Goal: Task Accomplishment & Management: Use online tool/utility

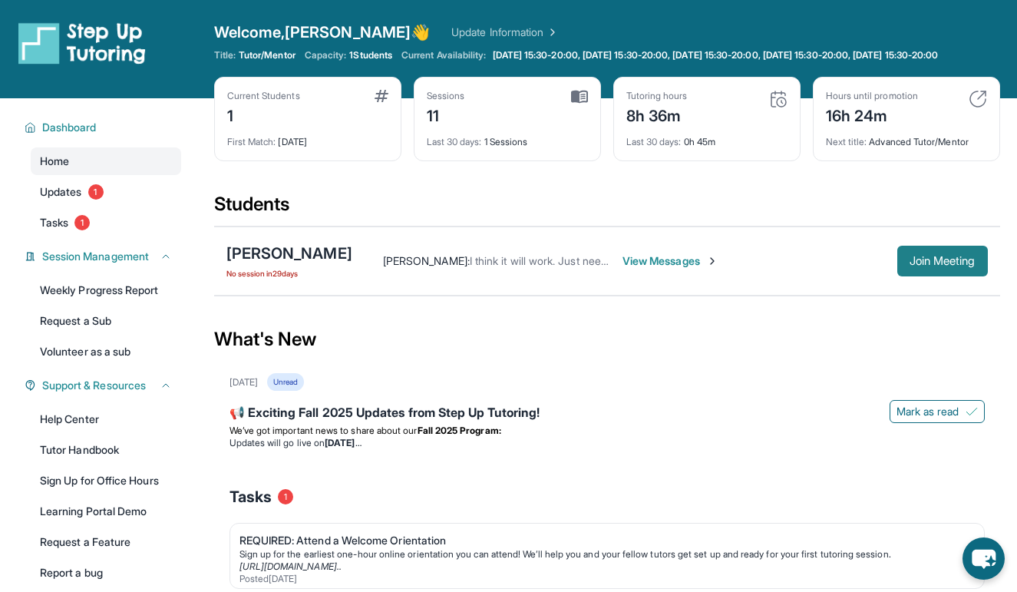
click at [947, 264] on button "Join Meeting" at bounding box center [942, 261] width 91 height 31
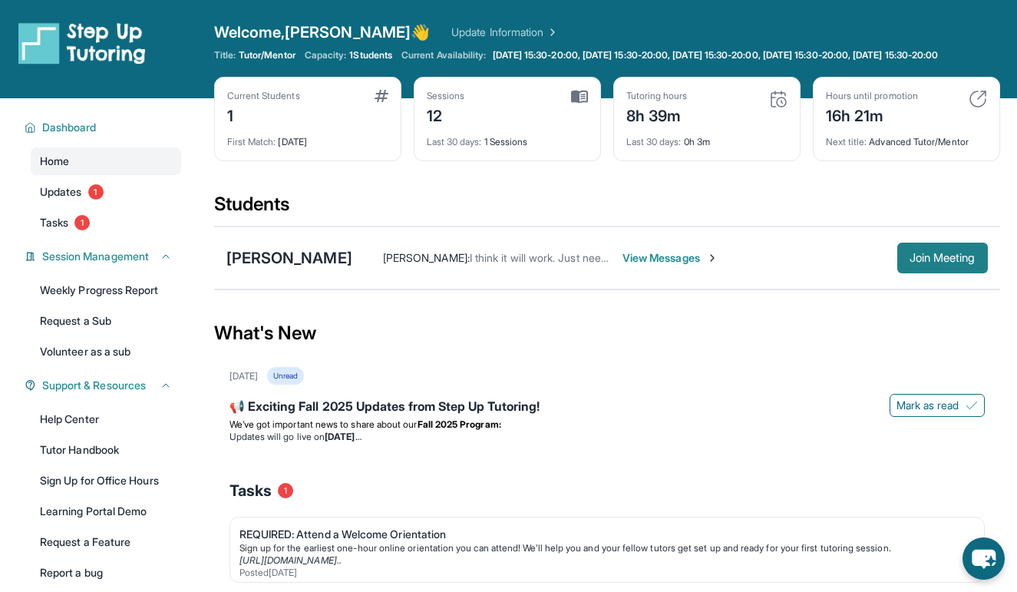
click at [960, 263] on span "Join Meeting" at bounding box center [943, 257] width 66 height 9
